Goal: Task Accomplishment & Management: Complete application form

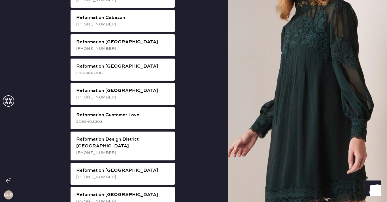
scroll to position [208, 0]
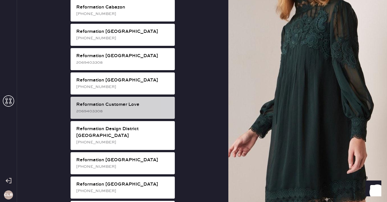
click at [146, 108] on div "2069403308" at bounding box center [123, 111] width 94 height 6
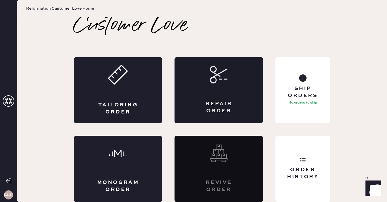
click at [225, 103] on div "Repair Order" at bounding box center [218, 107] width 43 height 14
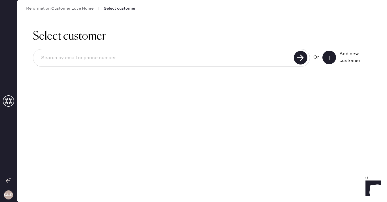
click at [179, 65] on div at bounding box center [171, 58] width 277 height 18
click at [169, 59] on input at bounding box center [164, 58] width 255 height 13
paste input "[EMAIL_ADDRESS][DOMAIN_NAME]"
type input "[EMAIL_ADDRESS][DOMAIN_NAME]"
click at [331, 55] on icon at bounding box center [329, 58] width 6 height 6
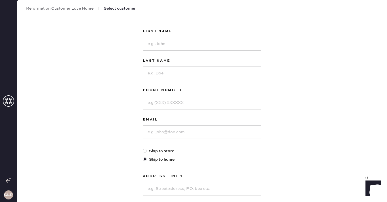
scroll to position [30, 0]
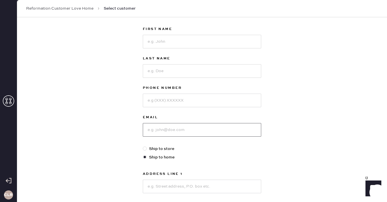
click at [161, 125] on input at bounding box center [202, 130] width 118 height 14
paste input "[EMAIL_ADDRESS][DOMAIN_NAME]"
type input "[EMAIL_ADDRESS][DOMAIN_NAME]"
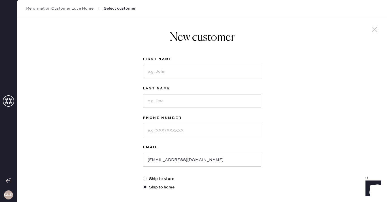
click at [166, 70] on input at bounding box center [202, 72] width 118 height 14
paste input "[PERSON_NAME]"
type input "[PERSON_NAME]"
click at [168, 101] on input at bounding box center [202, 101] width 118 height 14
paste input "[PERSON_NAME]"
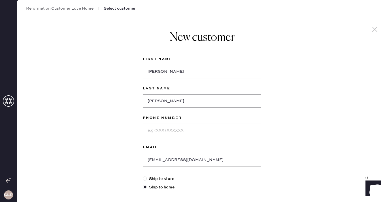
type input "[PERSON_NAME]"
click at [175, 133] on input at bounding box center [202, 131] width 118 height 14
paste input "5616131395"
type input "5616131395"
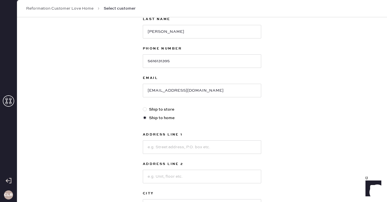
scroll to position [77, 0]
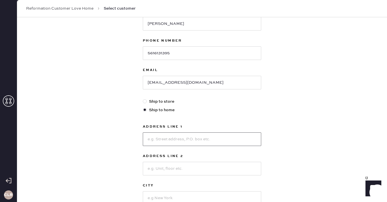
click at [176, 136] on input at bounding box center [202, 139] width 118 height 14
paste input "[STREET_ADDRESS]"
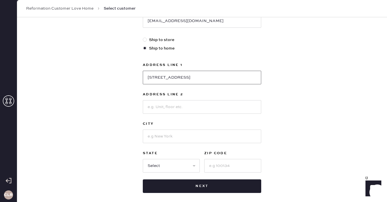
type input "[STREET_ADDRESS]"
click at [182, 137] on input at bounding box center [202, 137] width 118 height 14
paste input "[GEOGRAPHIC_DATA]"
type input "[GEOGRAPHIC_DATA]"
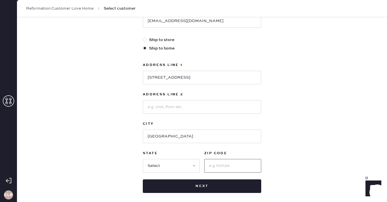
click at [219, 163] on input at bounding box center [232, 166] width 57 height 14
click at [163, 162] on select "Select AK AL AR AZ CA CO CT [GEOGRAPHIC_DATA] DE FL [GEOGRAPHIC_DATA] HI [GEOGR…" at bounding box center [171, 166] width 57 height 14
select select "FL"
click at [143, 159] on select "Select AK AL AR AZ CA CO CT [GEOGRAPHIC_DATA] DE FL [GEOGRAPHIC_DATA] HI [GEOGR…" at bounding box center [171, 166] width 57 height 14
click at [224, 168] on input at bounding box center [232, 166] width 57 height 14
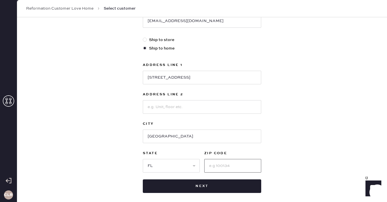
click at [224, 168] on input at bounding box center [232, 166] width 57 height 14
paste input "32601"
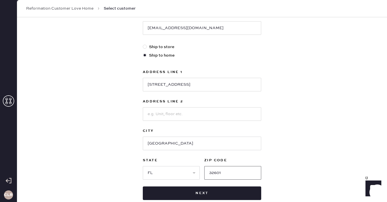
type input "32601"
click at [288, 120] on div "New customer First Name [PERSON_NAME] Last Name [PERSON_NAME] Phone Number [PHO…" at bounding box center [202, 60] width 370 height 351
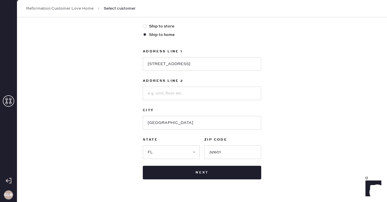
scroll to position [161, 0]
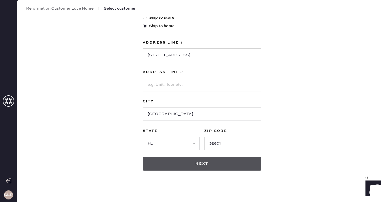
click at [200, 161] on button "Next" at bounding box center [202, 164] width 118 height 14
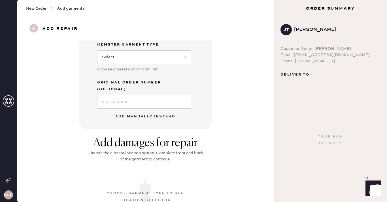
click at [143, 111] on button "Add manually instead" at bounding box center [145, 116] width 67 height 11
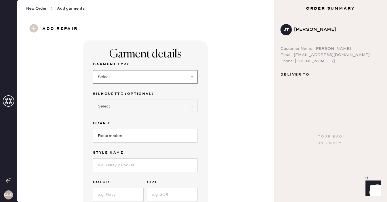
click at [123, 79] on select "Select Basic Skirt Jeans Leggings Pants Shorts Basic Sleeved Dress Basic Sleeve…" at bounding box center [145, 77] width 105 height 14
select select "31"
click at [93, 70] on select "Select Basic Skirt Jeans Leggings Pants Shorts Basic Sleeved Dress Basic Sleeve…" at bounding box center [145, 77] width 105 height 14
click at [118, 138] on input "Reformation" at bounding box center [145, 136] width 105 height 14
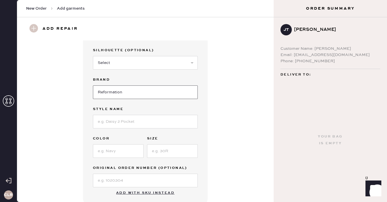
scroll to position [47, 0]
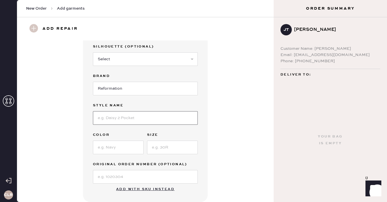
click at [116, 119] on input at bounding box center [145, 118] width 105 height 14
paste input "June Low Rise Linen Short"
type input "June Low Rise Linen Short"
click at [120, 152] on input at bounding box center [118, 148] width 51 height 14
paste input "White"
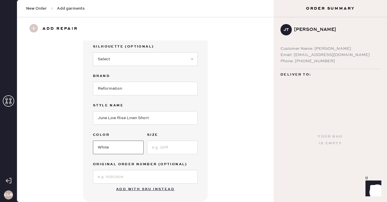
type input "White"
click at [161, 145] on input at bounding box center [172, 148] width 51 height 14
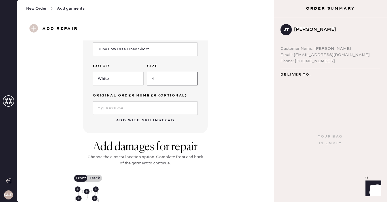
scroll to position [117, 0]
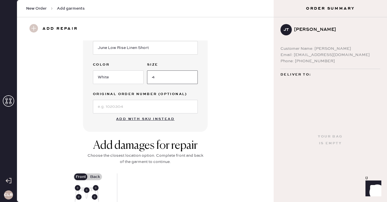
type input "4"
click at [138, 105] on input at bounding box center [145, 107] width 105 height 14
click at [134, 106] on input at bounding box center [145, 107] width 105 height 14
paste input "S30690069"
type input "S30690069"
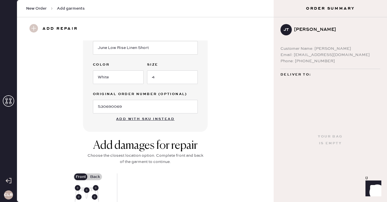
click at [56, 123] on div "Garment details Garment Type Select Basic Skirt Jeans Leggings Pants Shorts Bas…" at bounding box center [145, 27] width 236 height 209
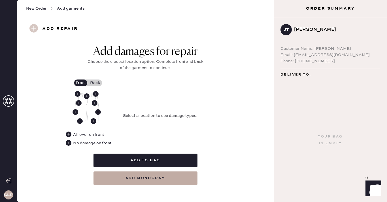
scroll to position [215, 0]
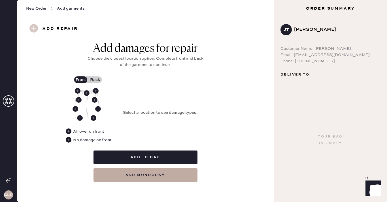
click at [69, 139] on use at bounding box center [69, 140] width 6 height 6
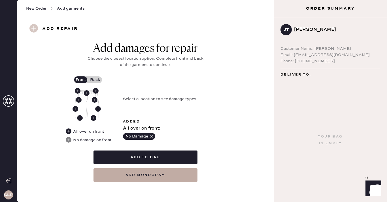
click at [98, 80] on label "Back" at bounding box center [95, 79] width 14 height 7
click at [95, 80] on input "Back" at bounding box center [95, 80] width 0 height 0
click at [86, 92] on use at bounding box center [87, 93] width 6 height 6
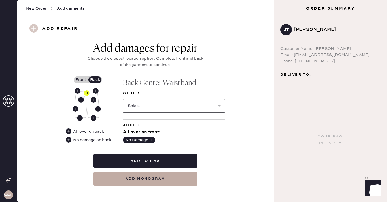
click at [162, 108] on select "Select Broken / Ripped Hem Broken Beads Broken Belt Loop Broken Button Broken E…" at bounding box center [174, 106] width 102 height 14
select select "1322"
click at [123, 99] on select "Select Broken / Ripped Hem Broken Beads Broken Belt Loop Broken Button Broken E…" at bounding box center [174, 106] width 102 height 14
select select
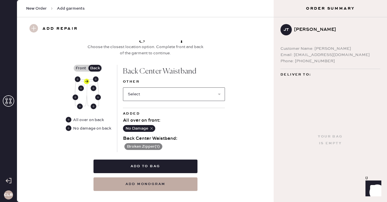
scroll to position [236, 0]
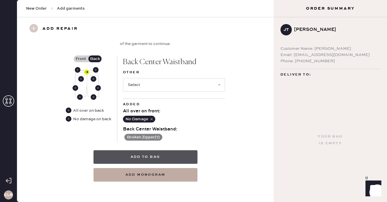
click at [147, 154] on button "Add to bag" at bounding box center [145, 157] width 104 height 14
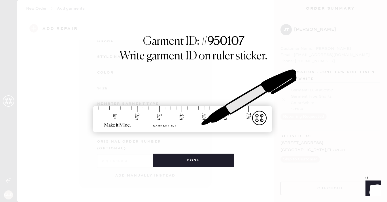
scroll to position [76, 0]
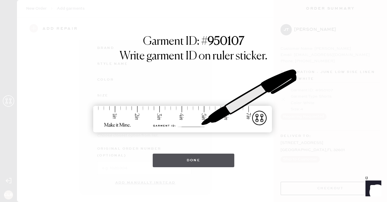
click at [187, 166] on button "Done" at bounding box center [194, 161] width 82 height 14
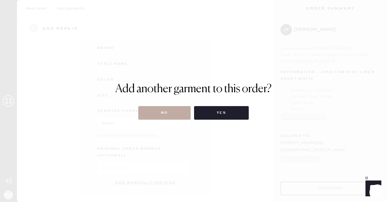
click at [166, 108] on button "No" at bounding box center [164, 113] width 52 height 14
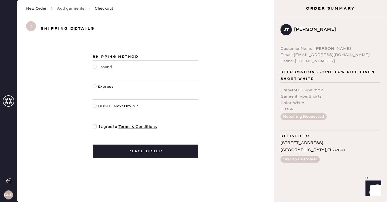
click at [97, 125] on div at bounding box center [96, 127] width 6 height 6
click at [93, 124] on input "I agree to Terms & Conditions" at bounding box center [93, 124] width 0 height 0
checkbox input "true"
click at [96, 67] on div at bounding box center [95, 67] width 4 height 4
click at [93, 64] on input "Ground" at bounding box center [93, 64] width 0 height 0
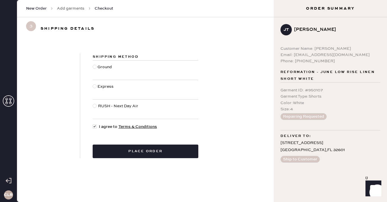
radio input "true"
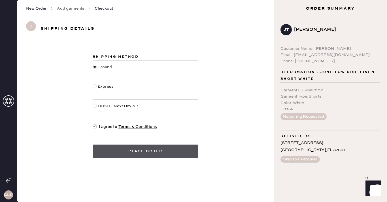
click at [140, 149] on button "Place order" at bounding box center [146, 152] width 106 height 14
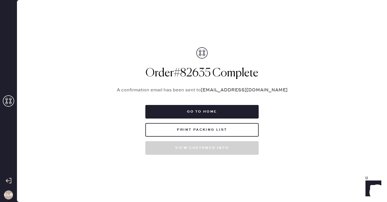
click at [199, 72] on h1 "Order # 82635 Complete" at bounding box center [202, 74] width 184 height 14
copy h1 "82635"
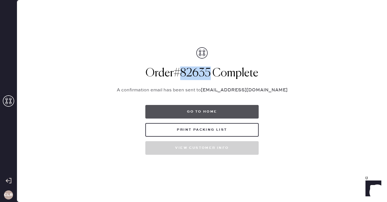
click at [198, 110] on button "Go to home" at bounding box center [201, 112] width 113 height 14
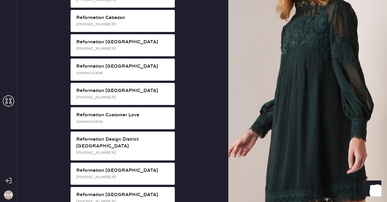
scroll to position [202, 0]
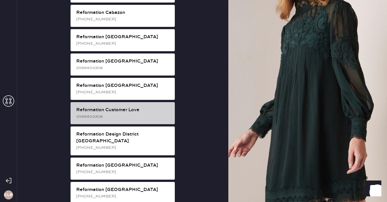
click at [138, 114] on div "2069403308" at bounding box center [123, 117] width 94 height 6
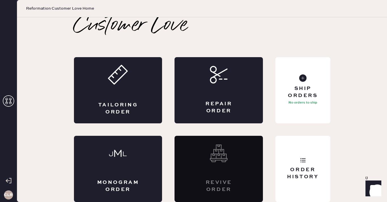
scroll to position [3, 0]
click at [303, 97] on div "Ship Orders" at bounding box center [303, 92] width 46 height 14
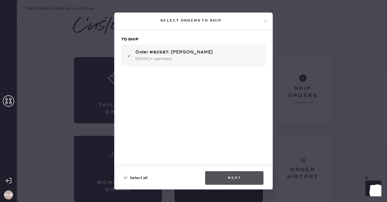
click at [226, 175] on button "Next" at bounding box center [234, 178] width 58 height 14
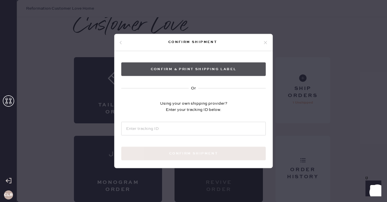
click at [206, 75] on button "Confirm & Print shipping label" at bounding box center [193, 70] width 144 height 14
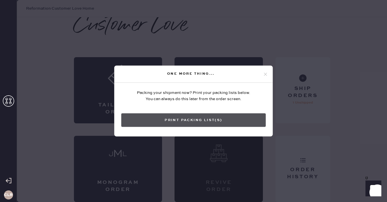
click at [197, 119] on button "Print Packing List(s)" at bounding box center [193, 121] width 144 height 14
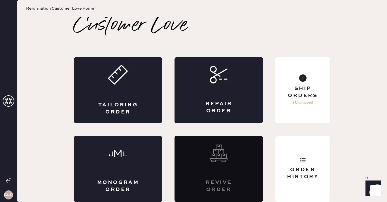
scroll to position [0, 0]
click at [310, 95] on div "Ship Orders" at bounding box center [303, 92] width 46 height 14
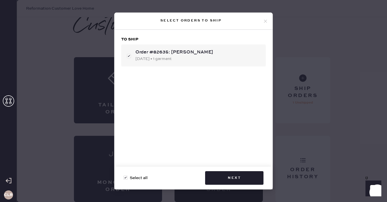
click at [232, 171] on div "Select all Next" at bounding box center [193, 178] width 158 height 23
click at [226, 180] on button "Next" at bounding box center [234, 178] width 58 height 14
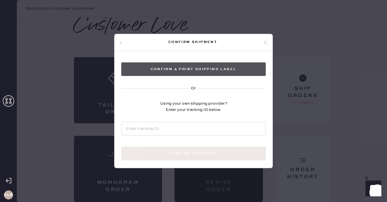
click at [199, 67] on button "Confirm & Print shipping label" at bounding box center [193, 70] width 144 height 14
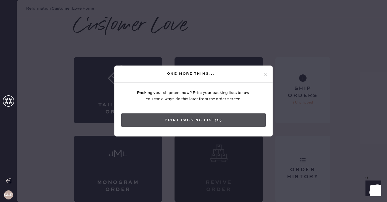
click at [187, 120] on button "Print Packing List(s)" at bounding box center [193, 121] width 144 height 14
